Goal: Information Seeking & Learning: Learn about a topic

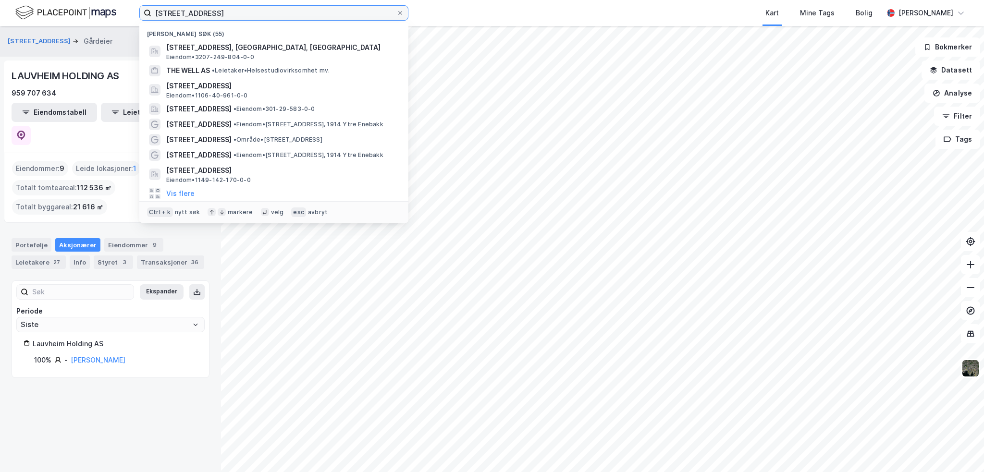
drag, startPoint x: 215, startPoint y: 14, endPoint x: 146, endPoint y: 12, distance: 69.7
click at [144, 12] on label "[STREET_ADDRESS]" at bounding box center [273, 12] width 269 height 15
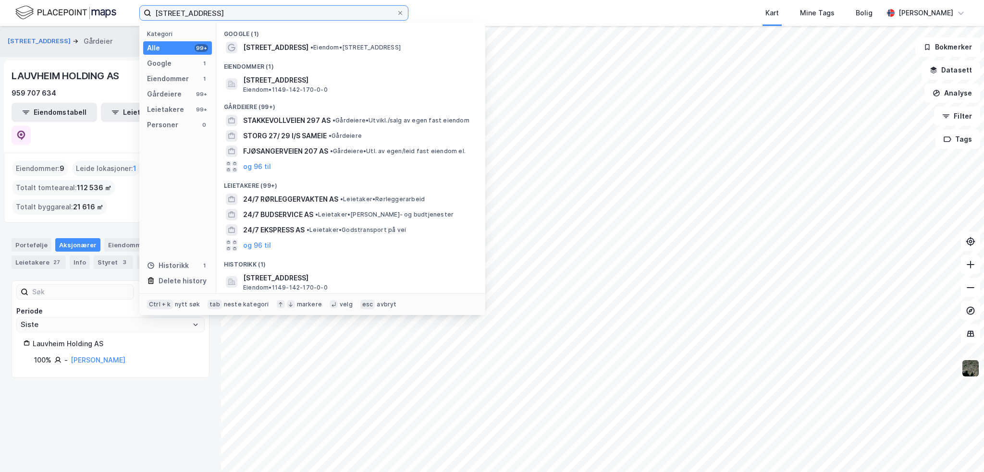
type input "[STREET_ADDRESS]"
click at [282, 85] on span "[STREET_ADDRESS]" at bounding box center [358, 80] width 231 height 12
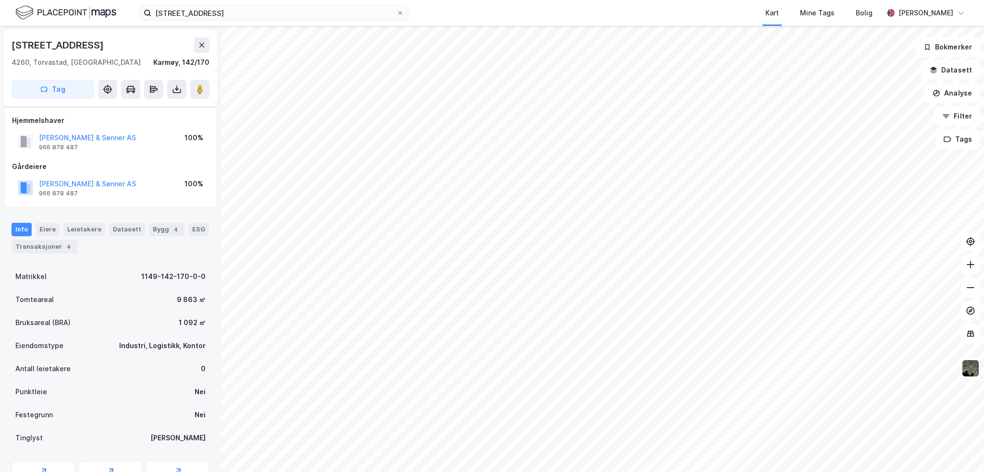
scroll to position [50, 0]
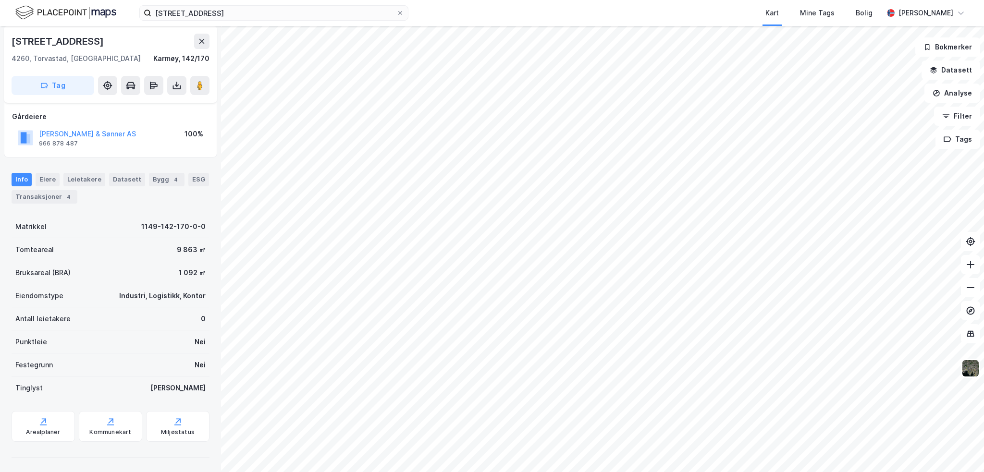
click at [132, 180] on div "Datasett" at bounding box center [127, 179] width 36 height 13
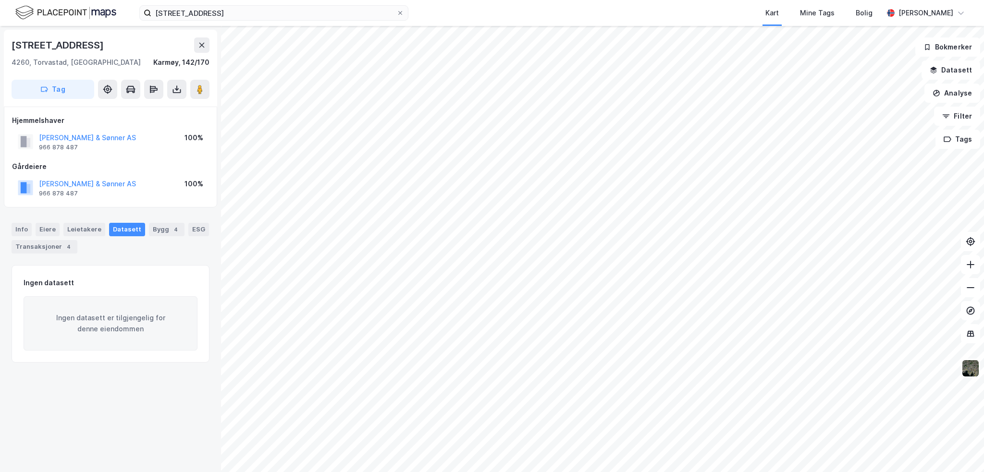
click at [19, 229] on div "Info" at bounding box center [22, 229] width 20 height 13
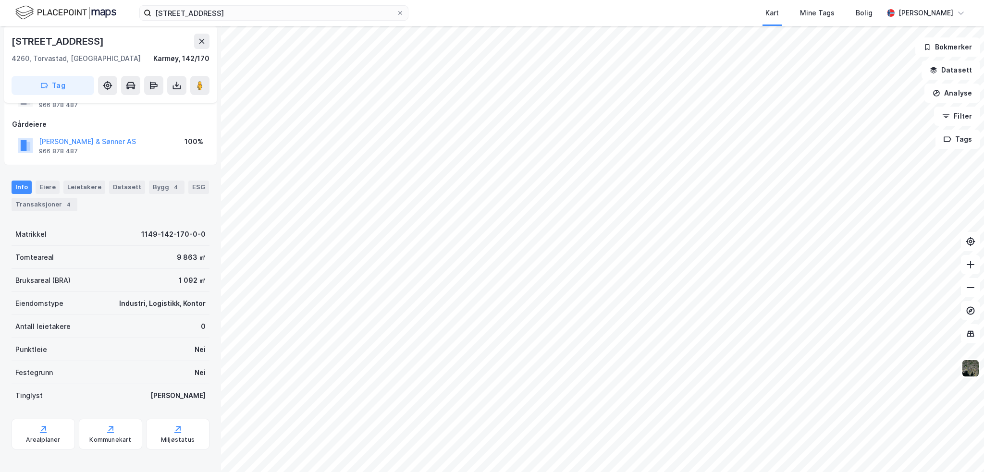
scroll to position [50, 0]
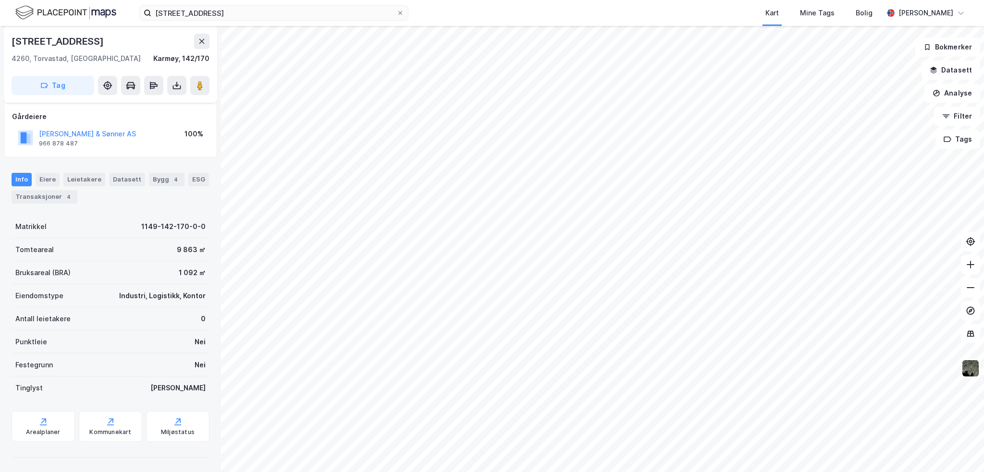
click at [96, 427] on div "Kommunekart" at bounding box center [110, 426] width 63 height 31
